Goal: Transaction & Acquisition: Purchase product/service

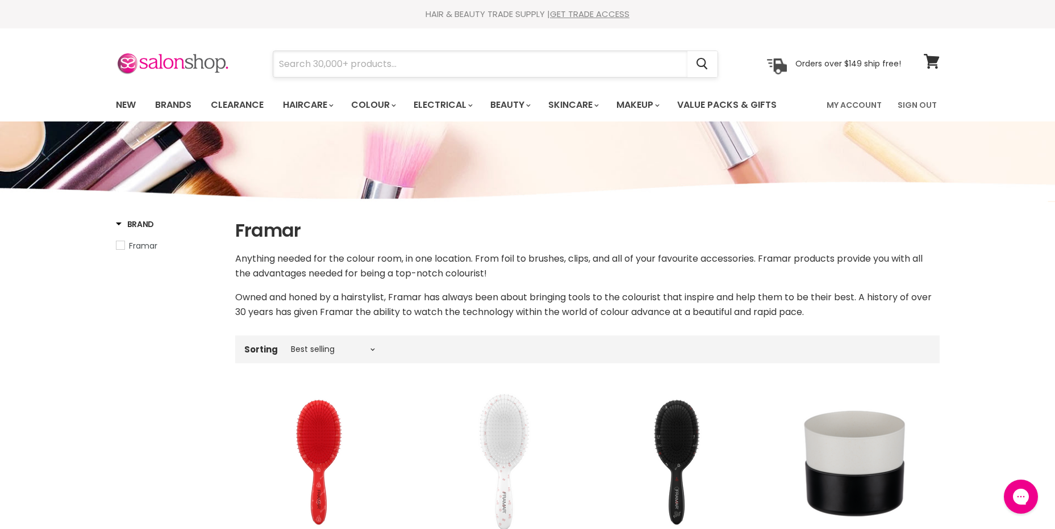
click at [350, 69] on input "Search" at bounding box center [480, 64] width 414 height 26
click at [166, 103] on link "Brands" at bounding box center [173, 105] width 53 height 24
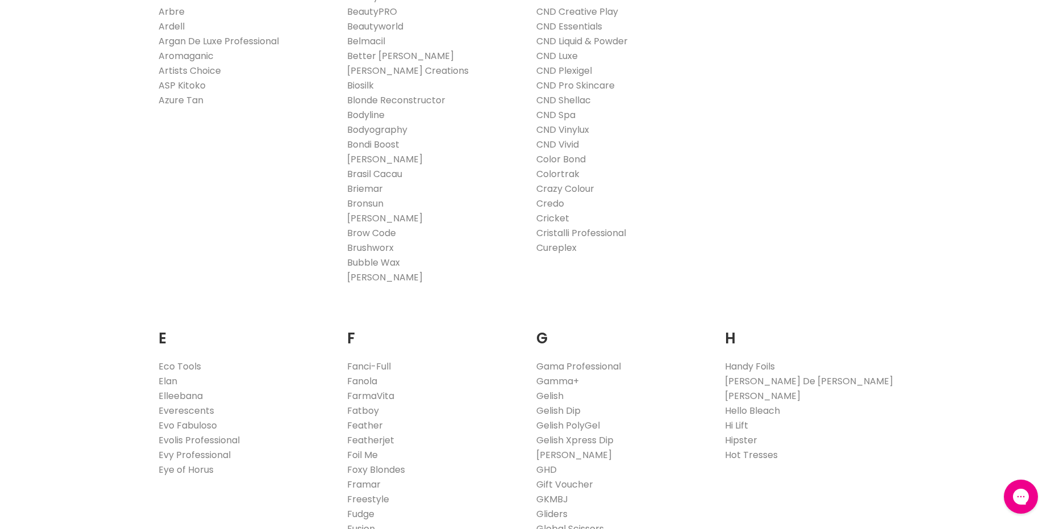
scroll to position [227, 0]
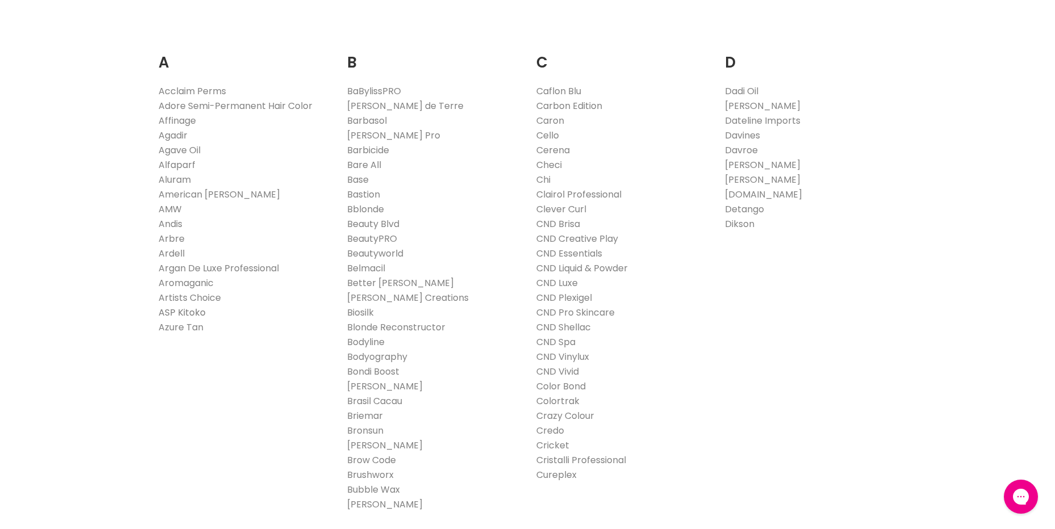
click at [197, 313] on link "ASP Kitoko" at bounding box center [181, 312] width 47 height 13
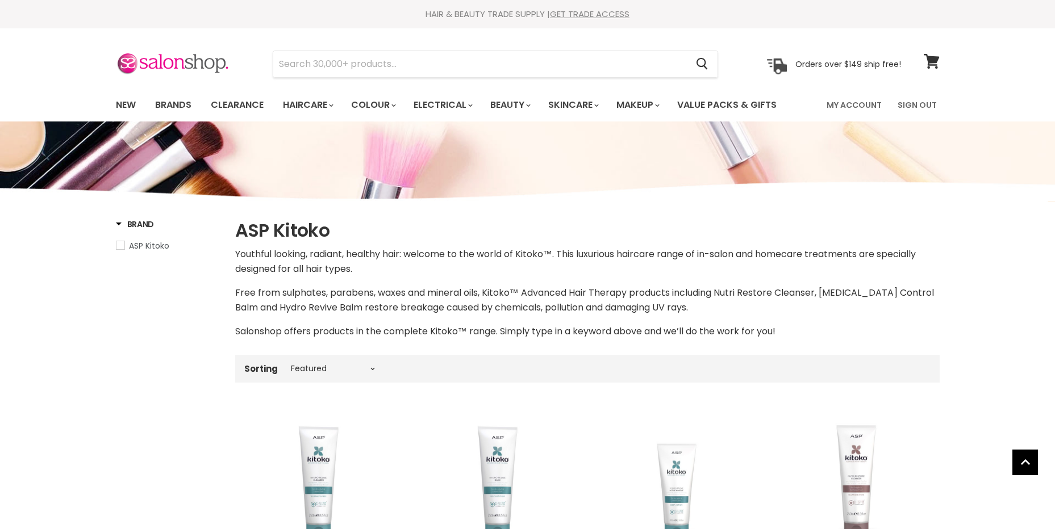
select select "manual"
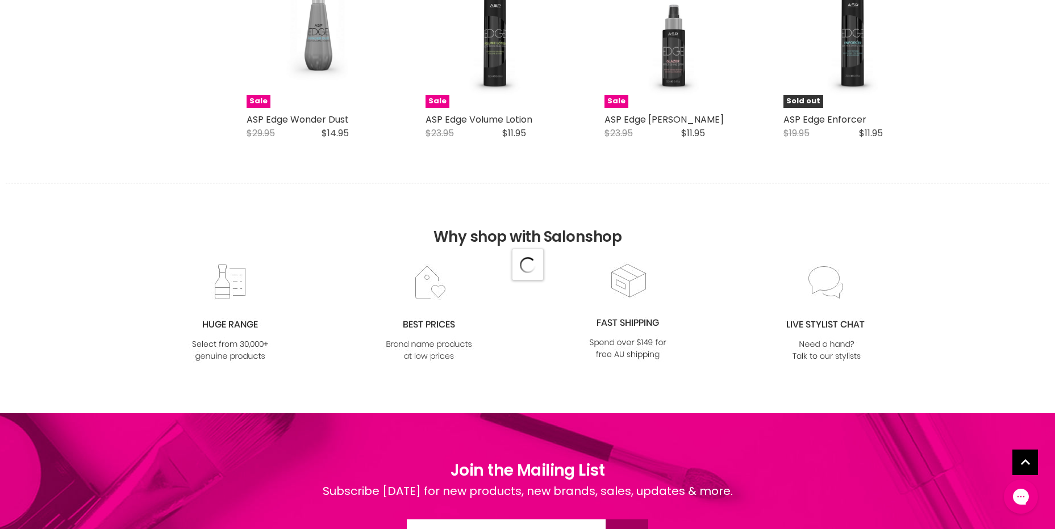
scroll to position [3020, 0]
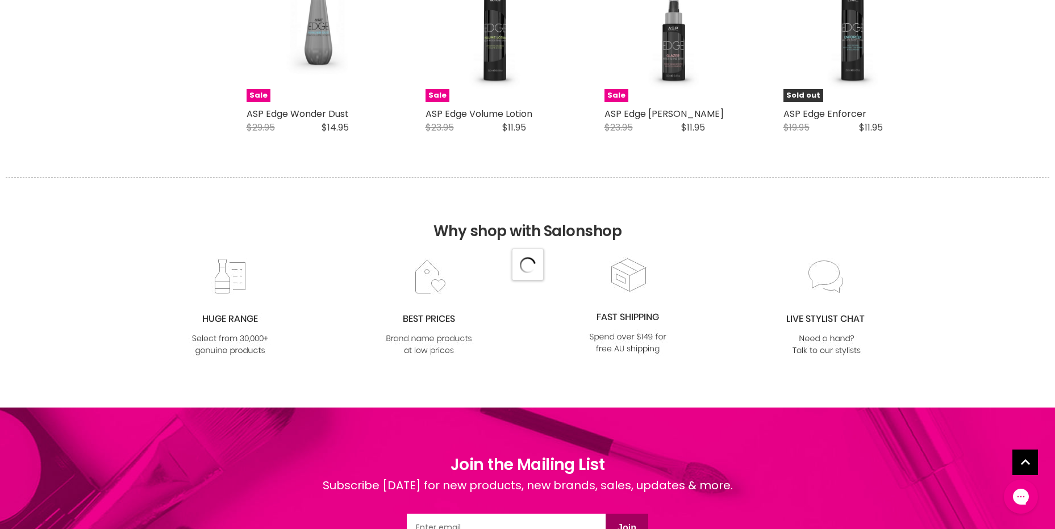
select select "manual"
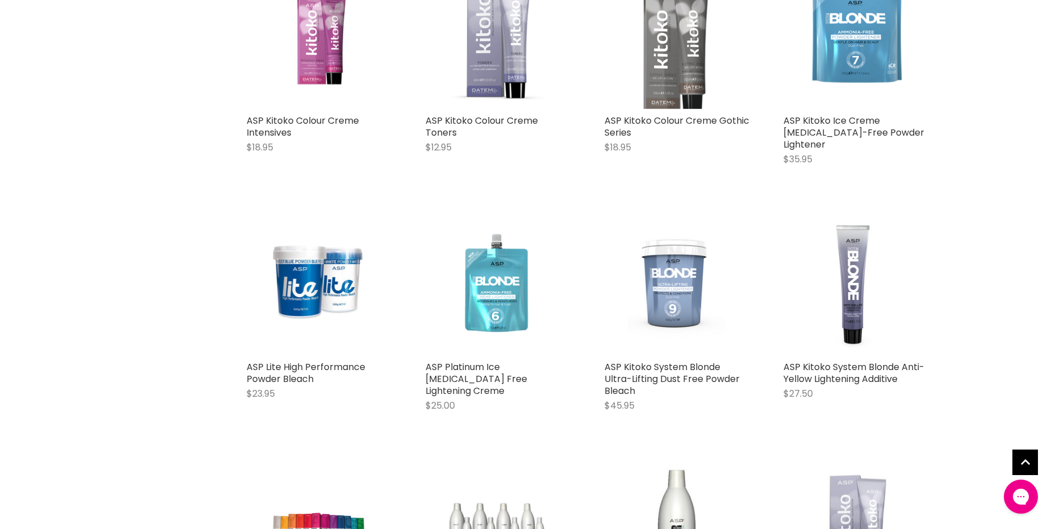
scroll to position [3759, 0]
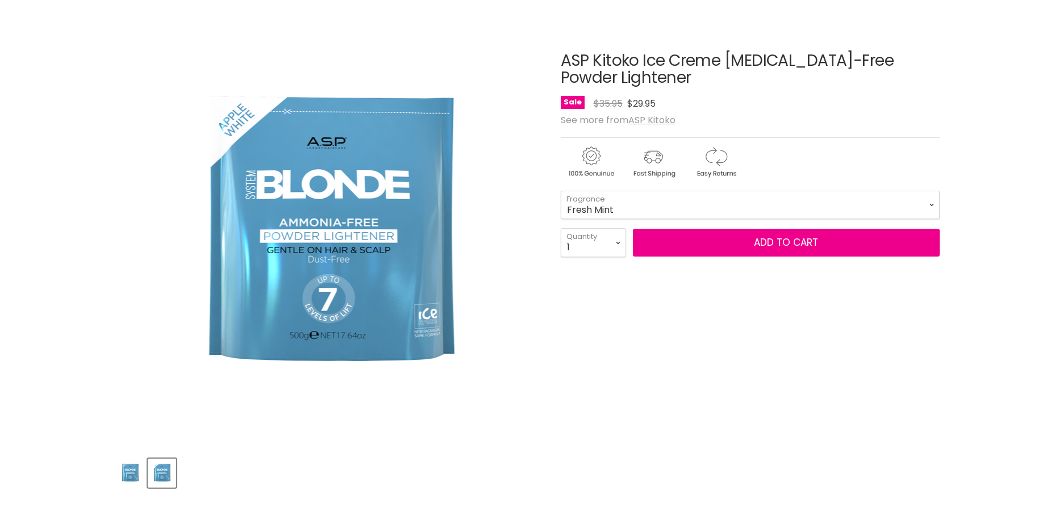
scroll to position [114, 0]
select select "Fresh Mint"
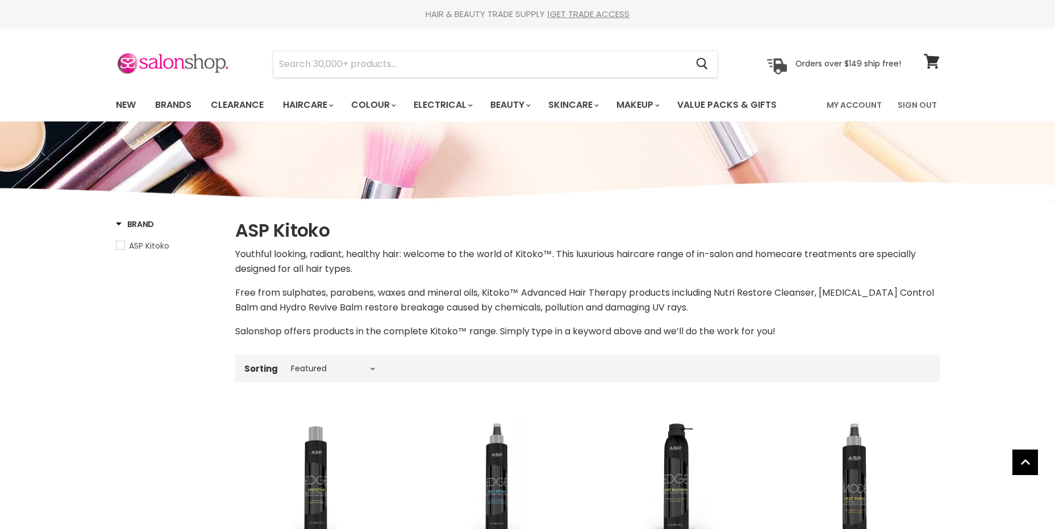
select select "manual"
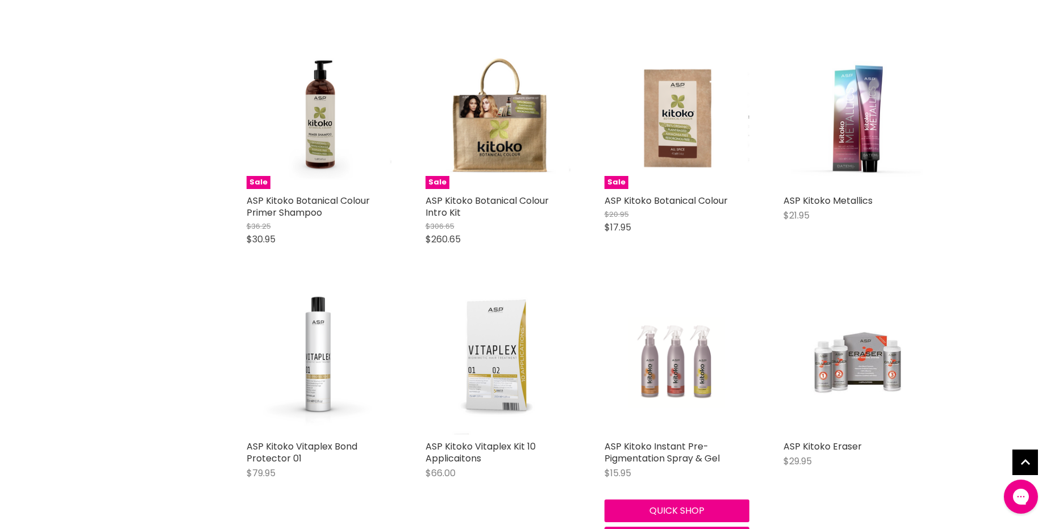
click at [655, 356] on img "Main content" at bounding box center [676, 362] width 97 height 145
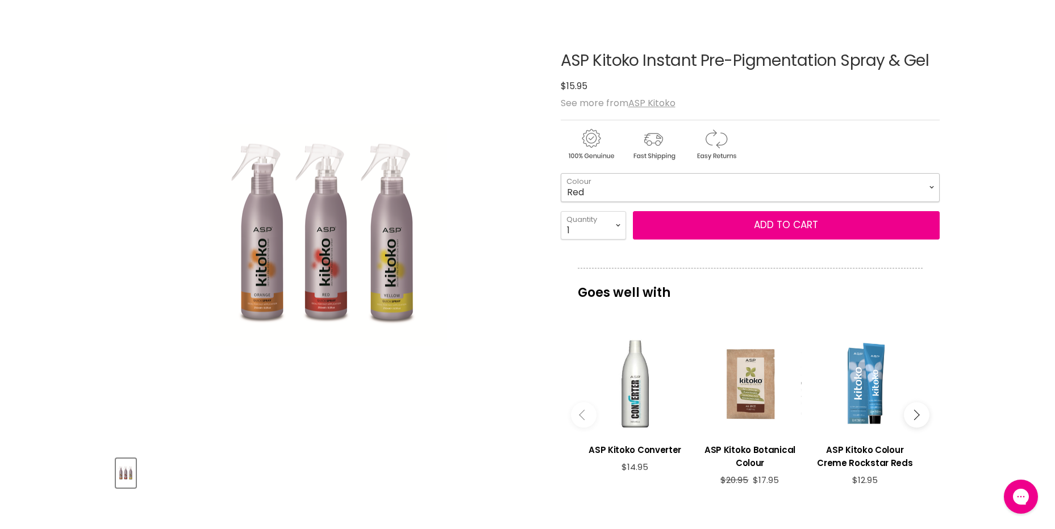
click at [933, 189] on select "Red Yellow Orange" at bounding box center [750, 187] width 379 height 28
click at [918, 411] on button "Main content" at bounding box center [917, 416] width 26 height 26
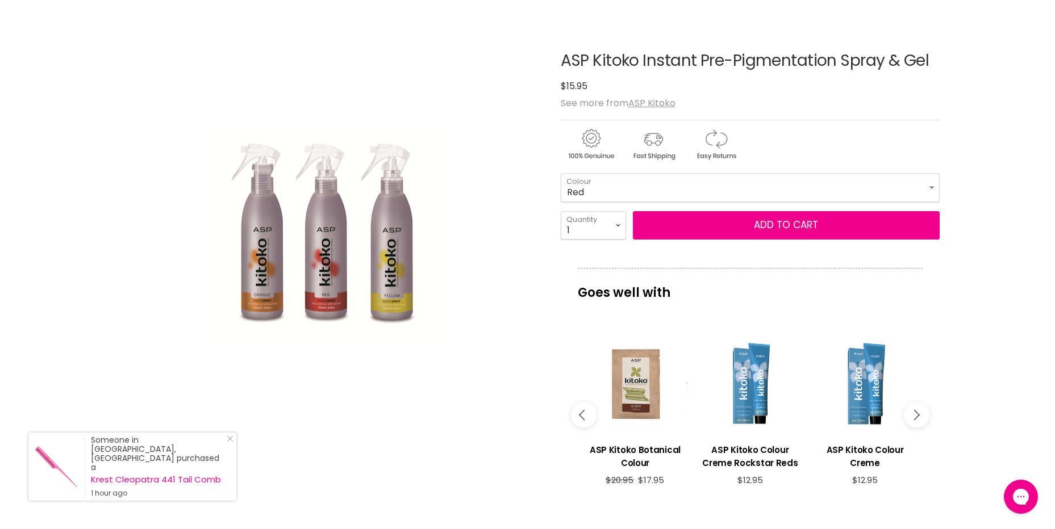
click at [918, 411] on button "Main content" at bounding box center [917, 416] width 26 height 26
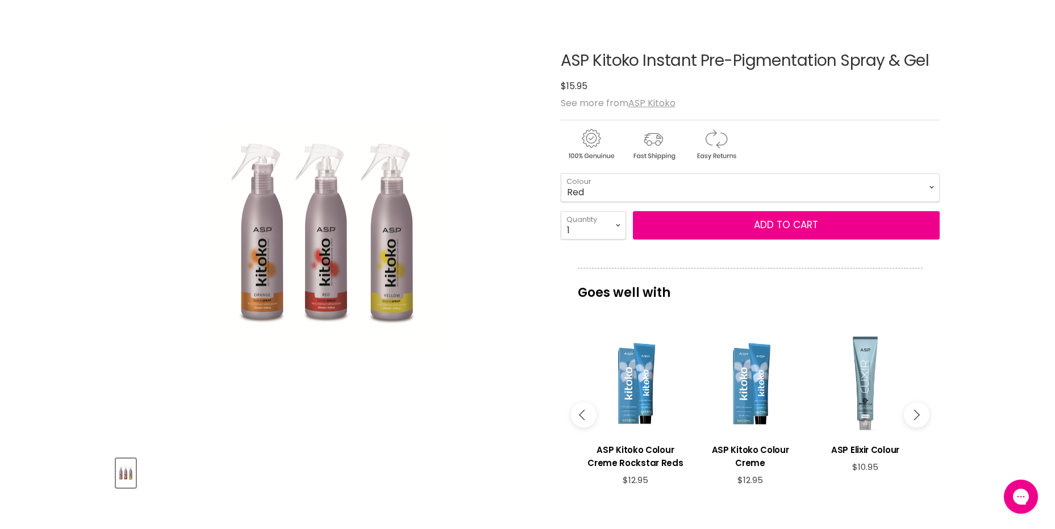
click at [918, 411] on button "Main content" at bounding box center [917, 416] width 26 height 26
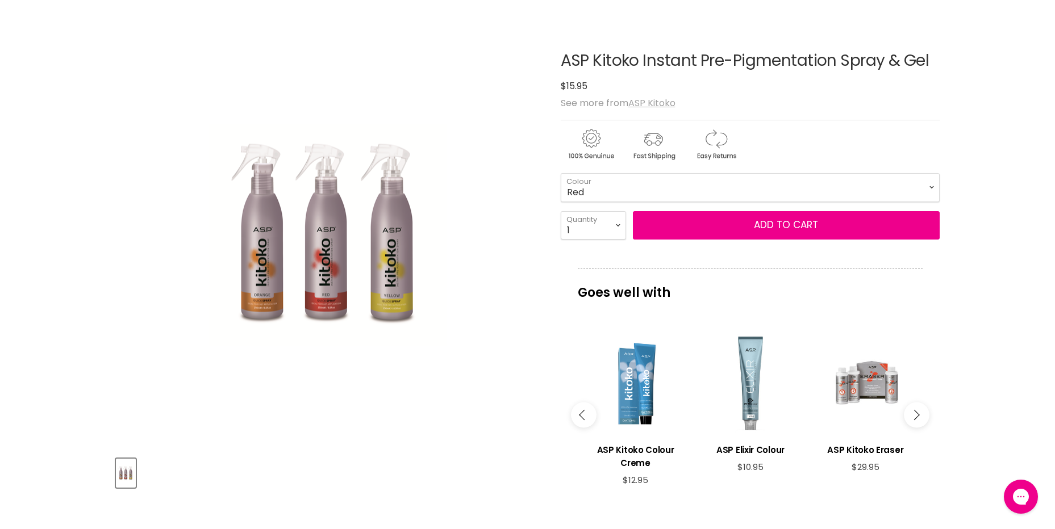
click at [661, 101] on u "ASP Kitoko" at bounding box center [651, 103] width 47 height 13
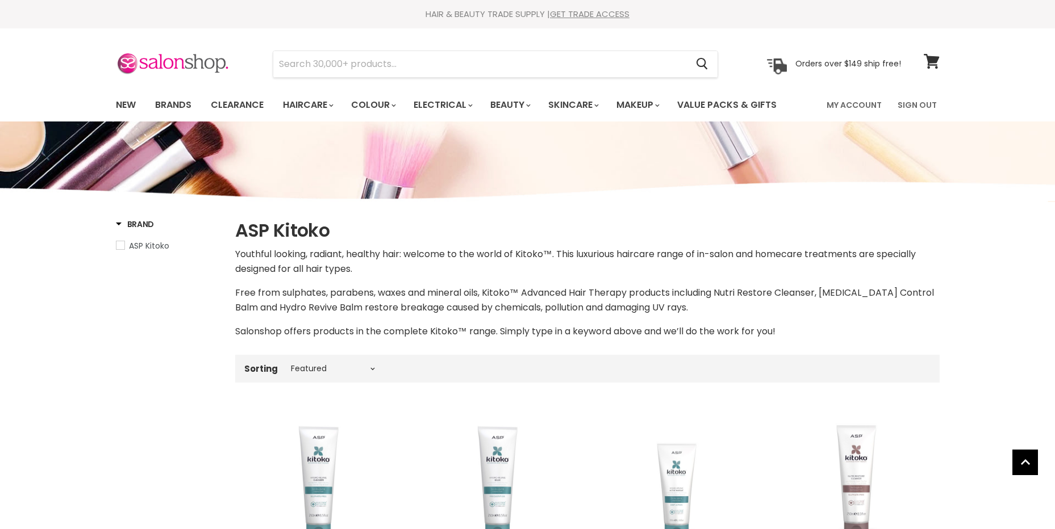
select select "manual"
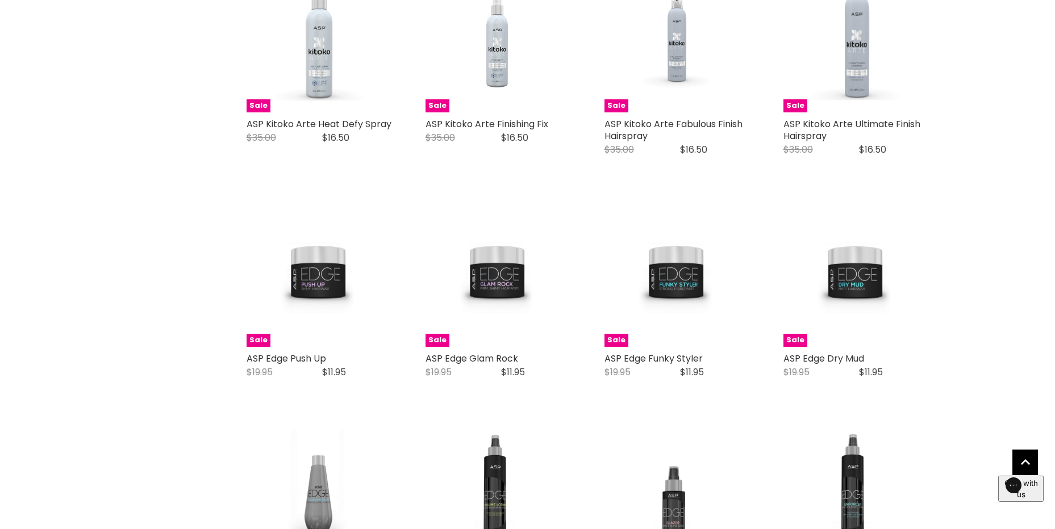
scroll to position [2556, 0]
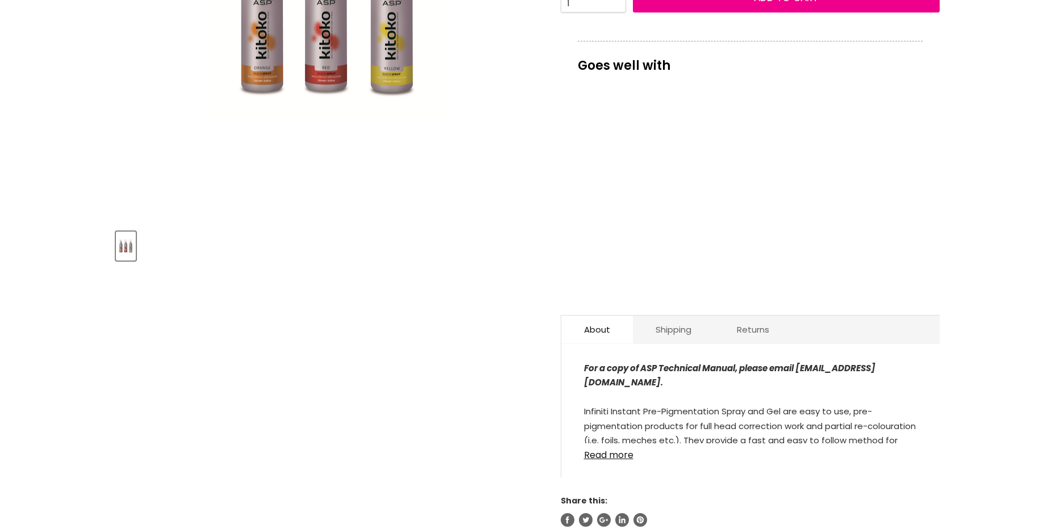
scroll to position [454, 0]
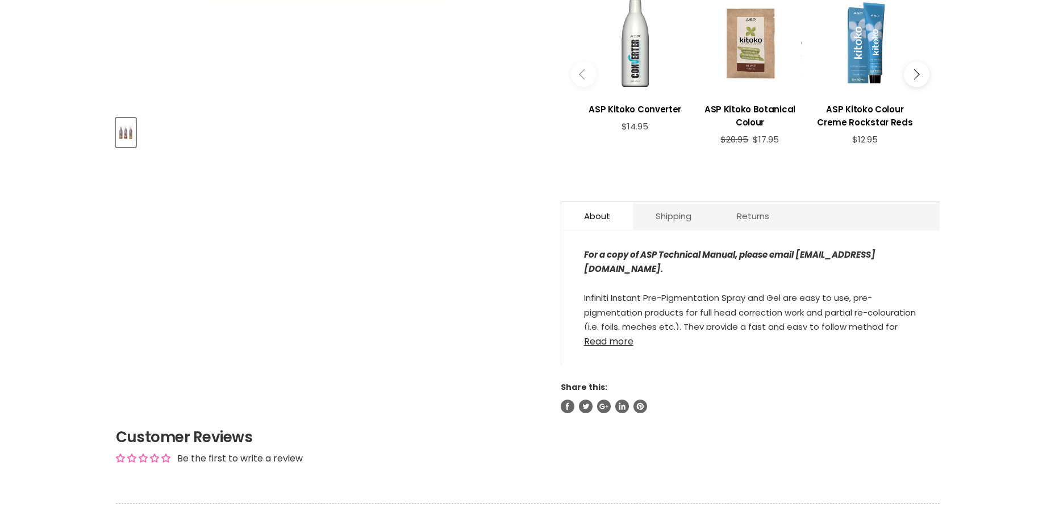
click at [597, 344] on link "Read more" at bounding box center [750, 338] width 333 height 17
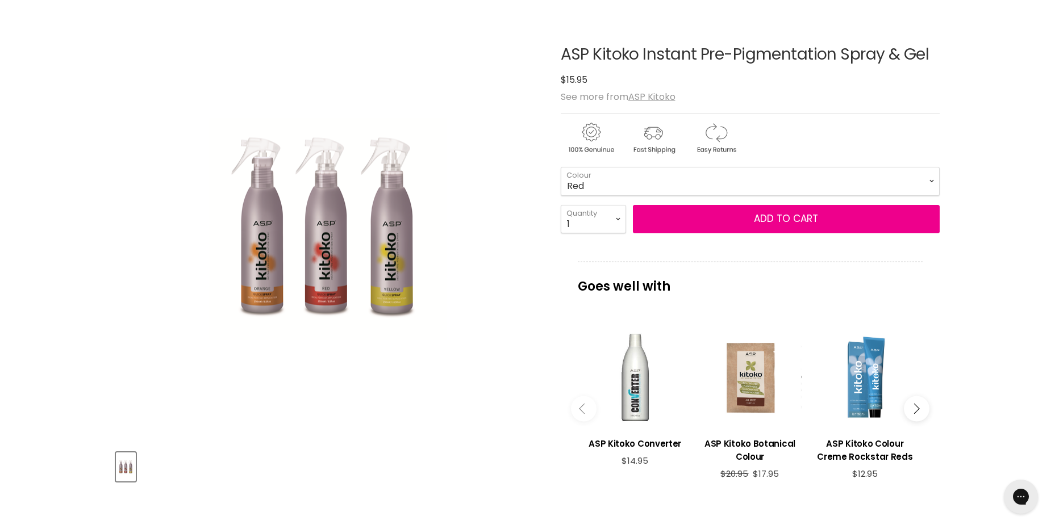
scroll to position [0, 0]
